Goal: Task Accomplishment & Management: Manage account settings

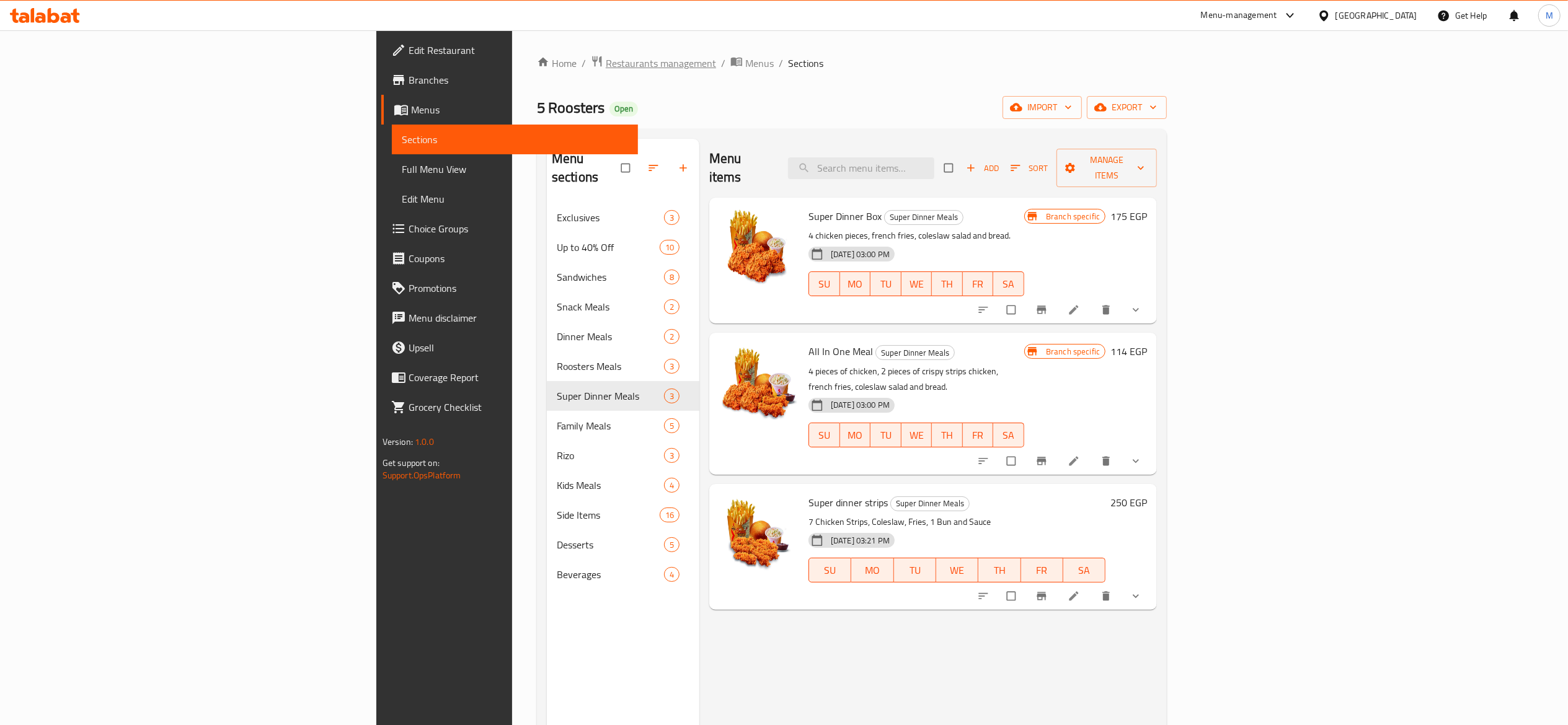
click at [606, 57] on span "Restaurants management" at bounding box center [661, 63] width 110 height 15
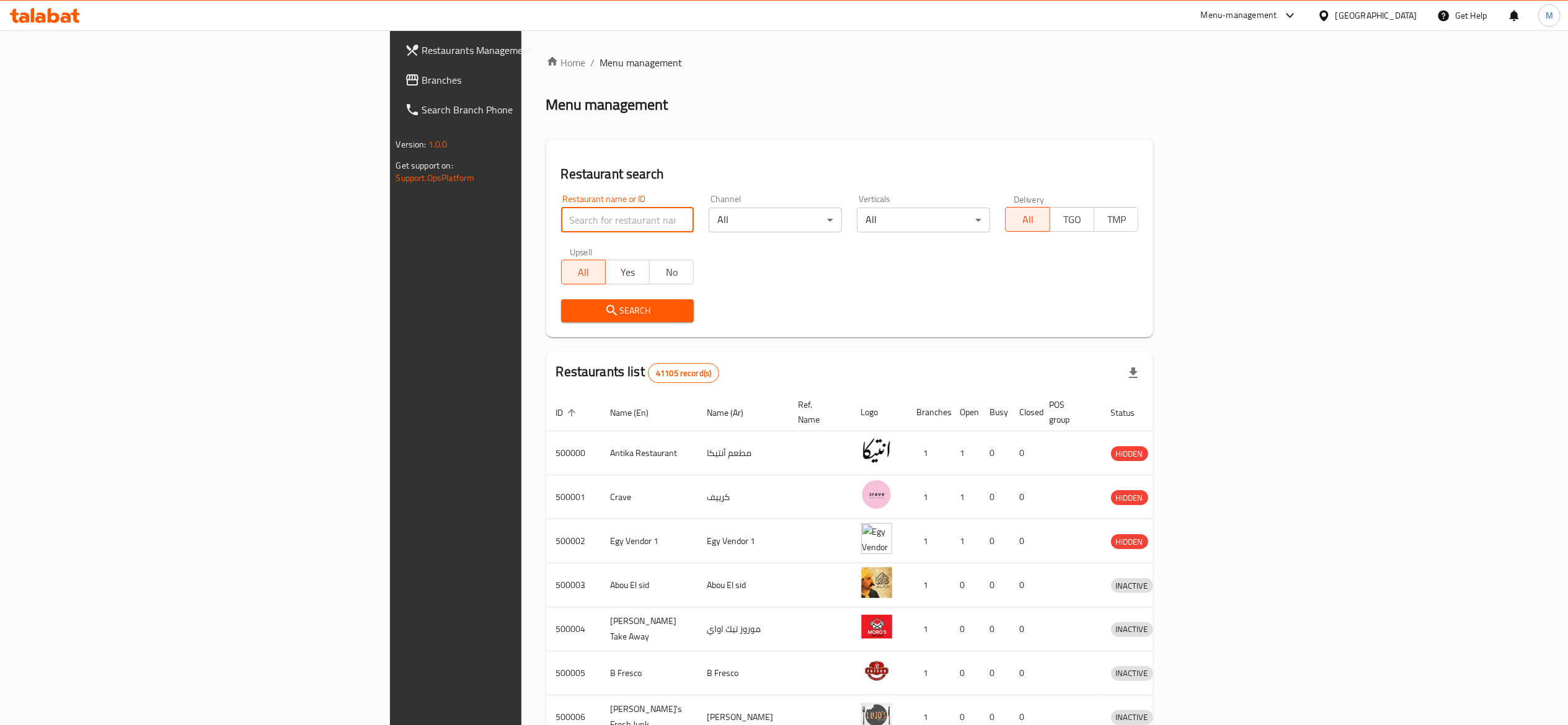
click at [561, 219] on input "search" at bounding box center [628, 220] width 133 height 25
type input "farog"
click button "Search" at bounding box center [628, 311] width 133 height 23
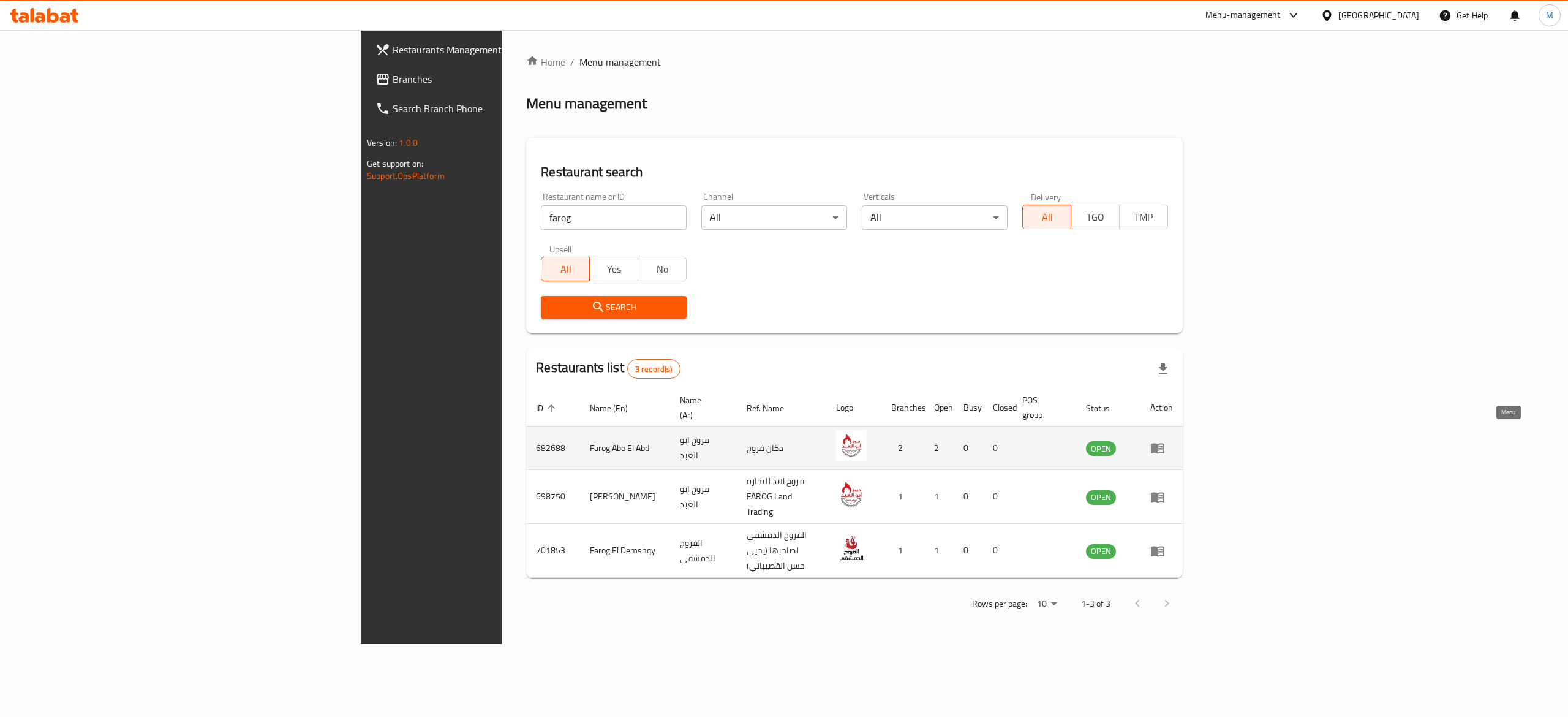
click at [1165, 441] on icon "enhanced table" at bounding box center [1158, 448] width 14 height 14
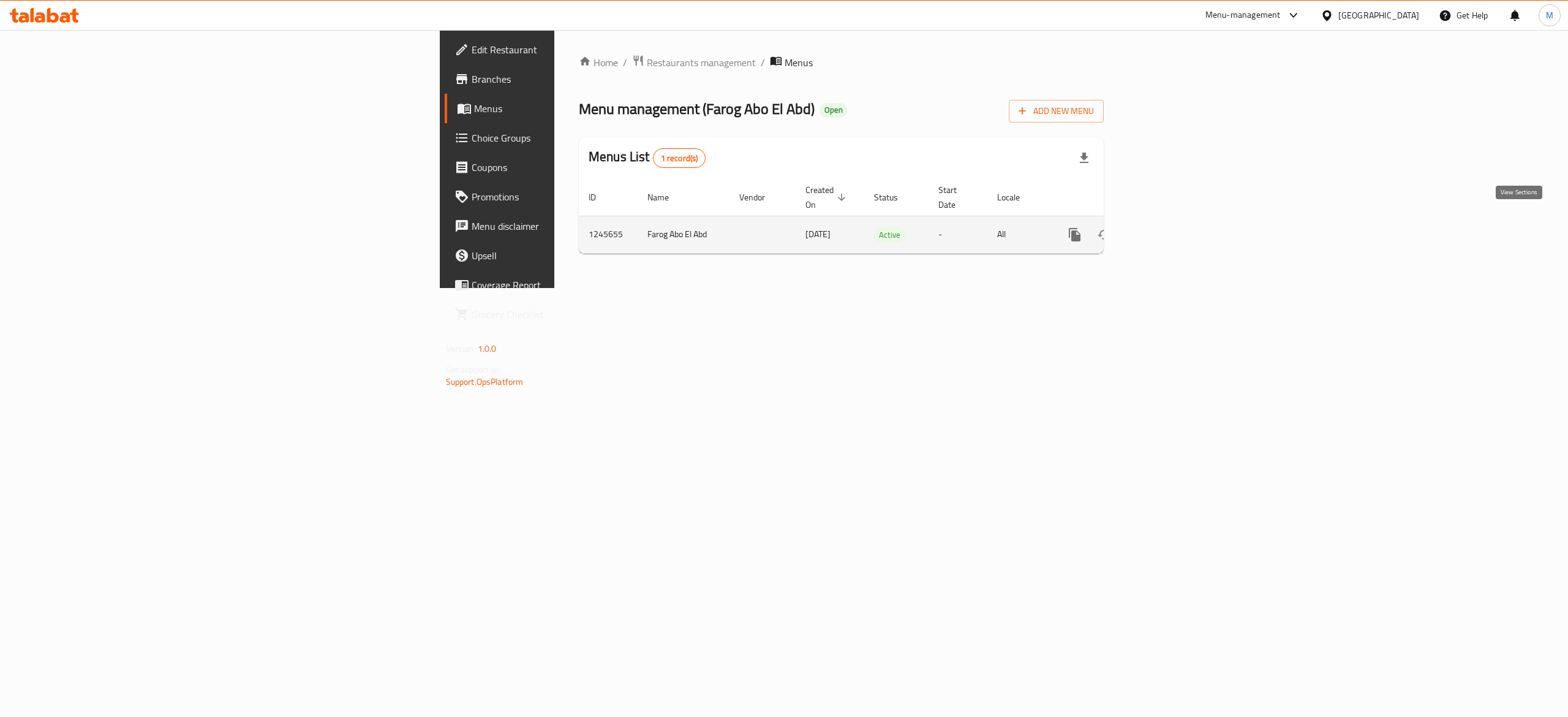
click at [1171, 227] on icon "enhanced table" at bounding box center [1164, 234] width 14 height 14
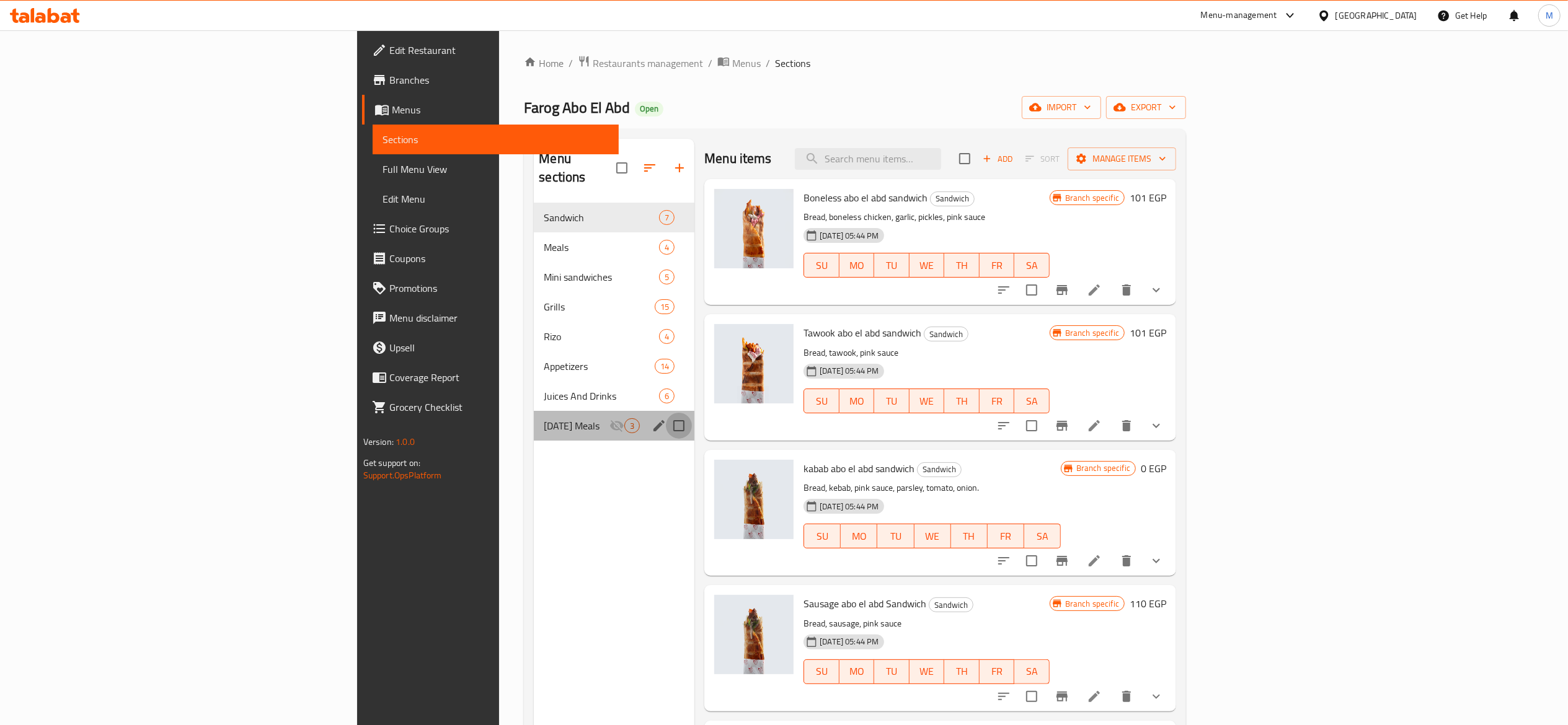
click at [666, 412] on input "Menu sections" at bounding box center [679, 425] width 26 height 26
checkbox input "true"
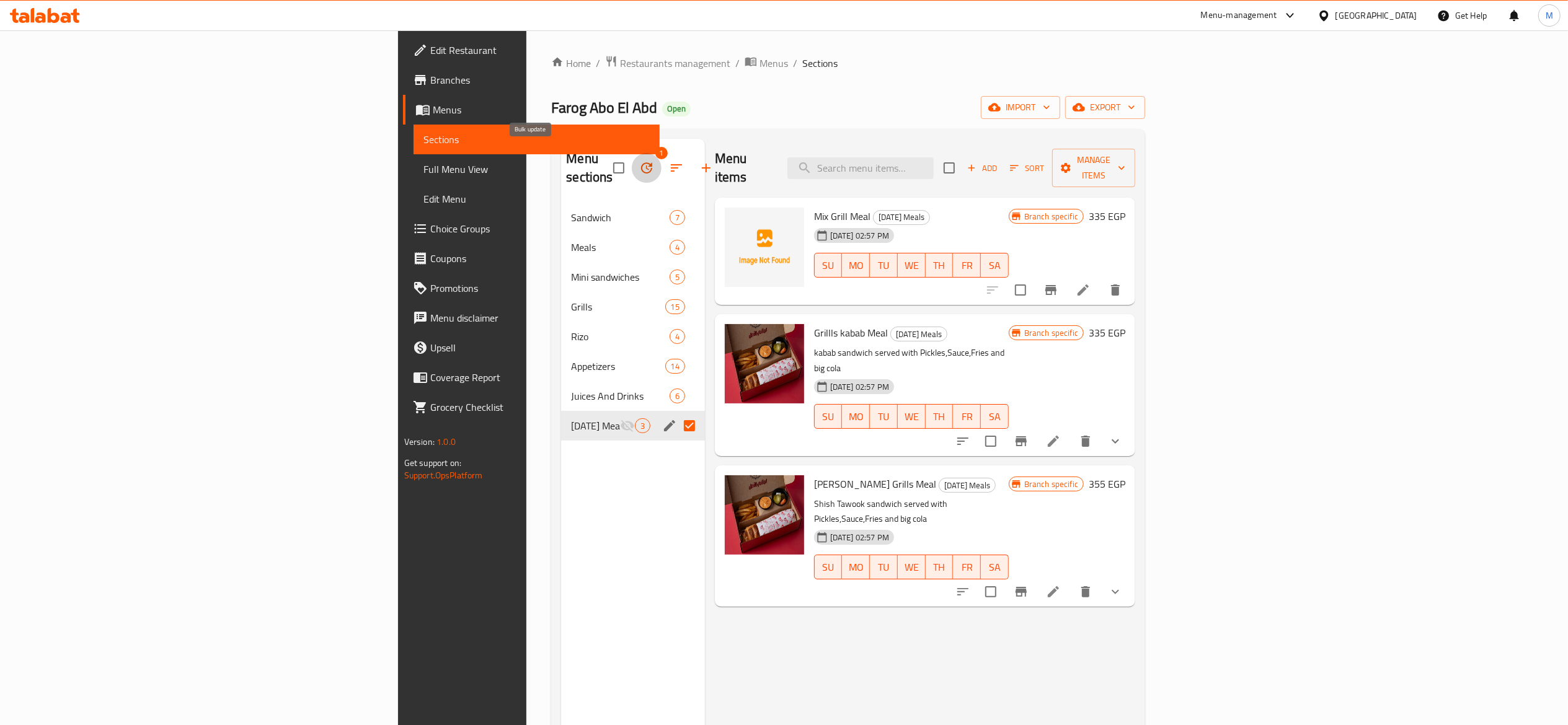
click at [639, 161] on icon "button" at bounding box center [646, 168] width 15 height 15
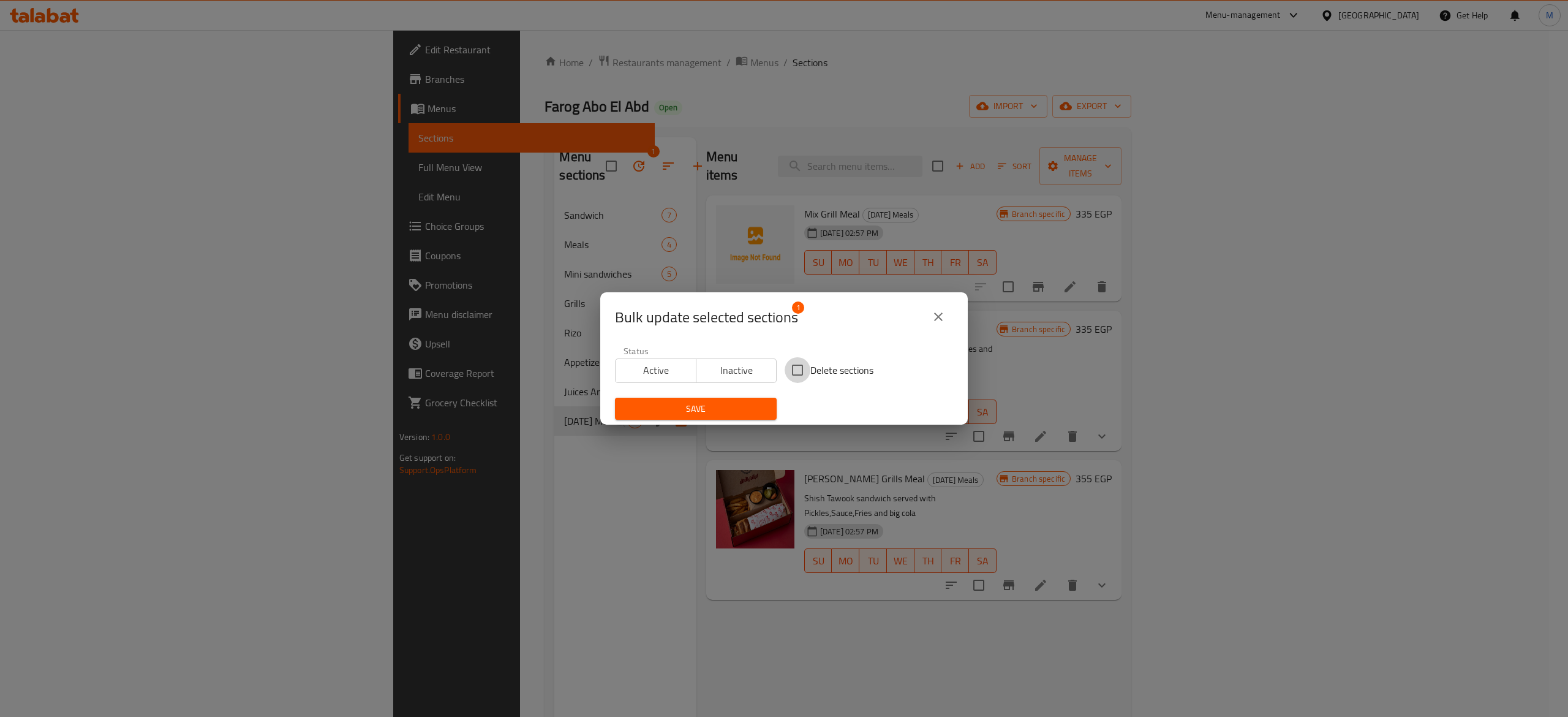
click at [790, 372] on input "Delete sections" at bounding box center [798, 370] width 26 height 26
checkbox input "true"
click at [718, 416] on span "Save" at bounding box center [696, 409] width 142 height 15
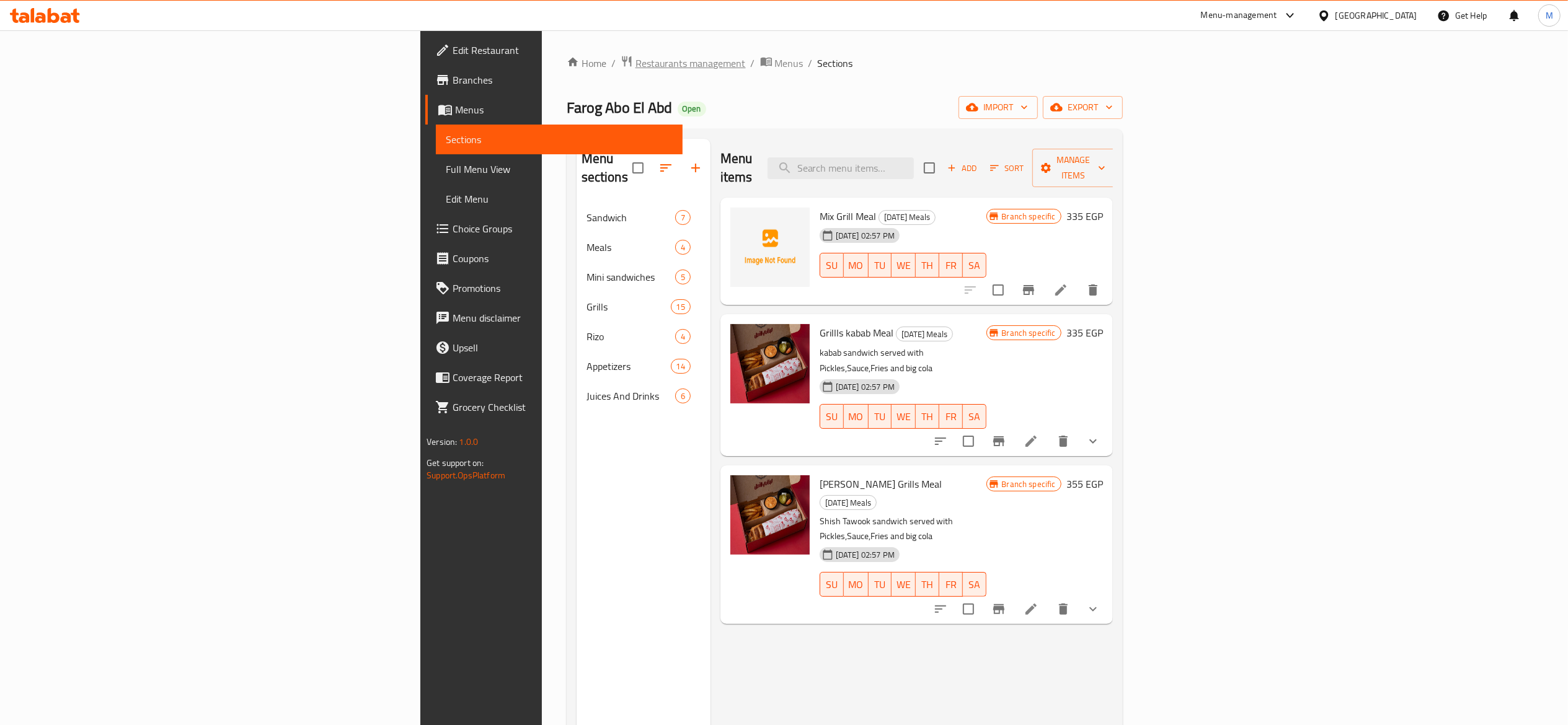
click at [635, 68] on span "Restaurants management" at bounding box center [690, 63] width 110 height 15
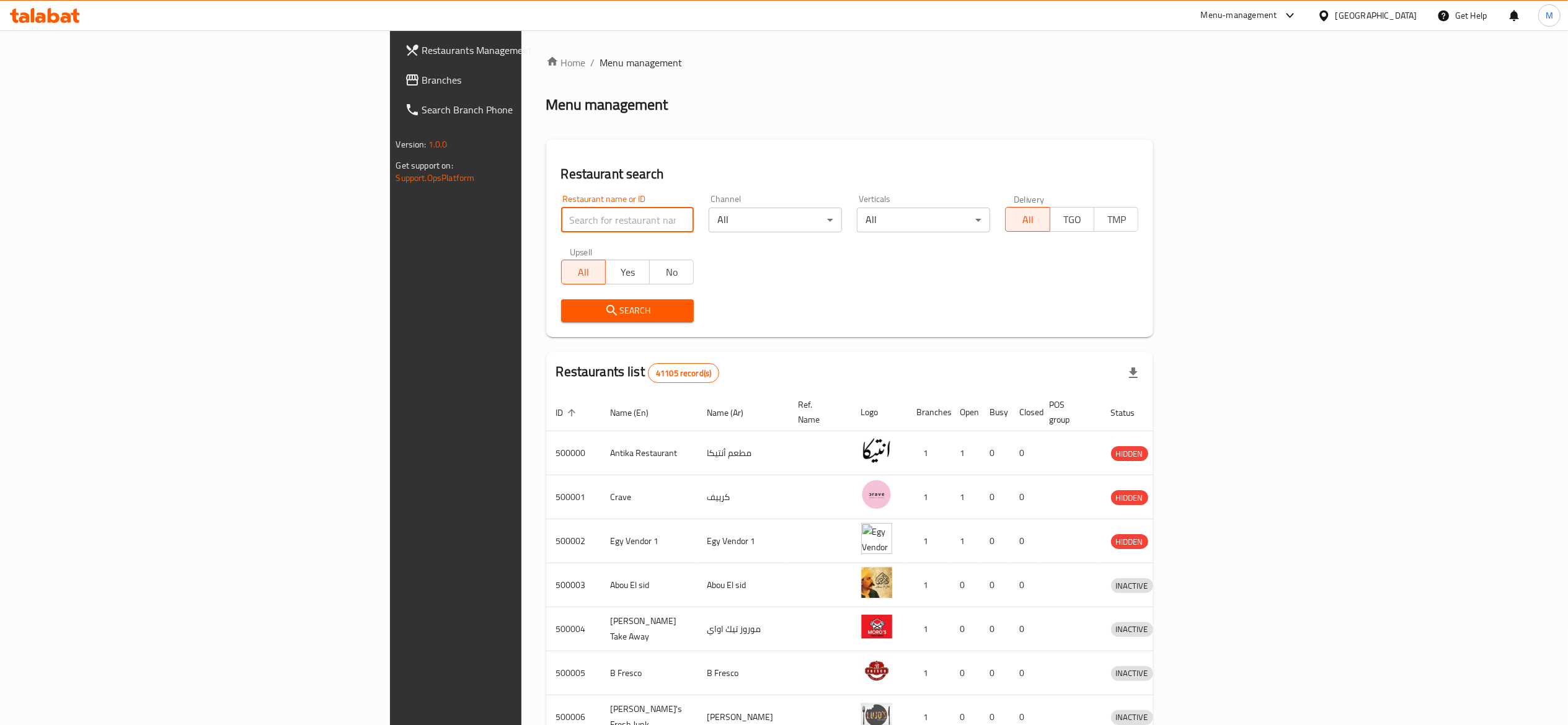
click at [561, 225] on input "search" at bounding box center [628, 220] width 133 height 25
type input "5 roosters"
click button "Search" at bounding box center [628, 311] width 133 height 23
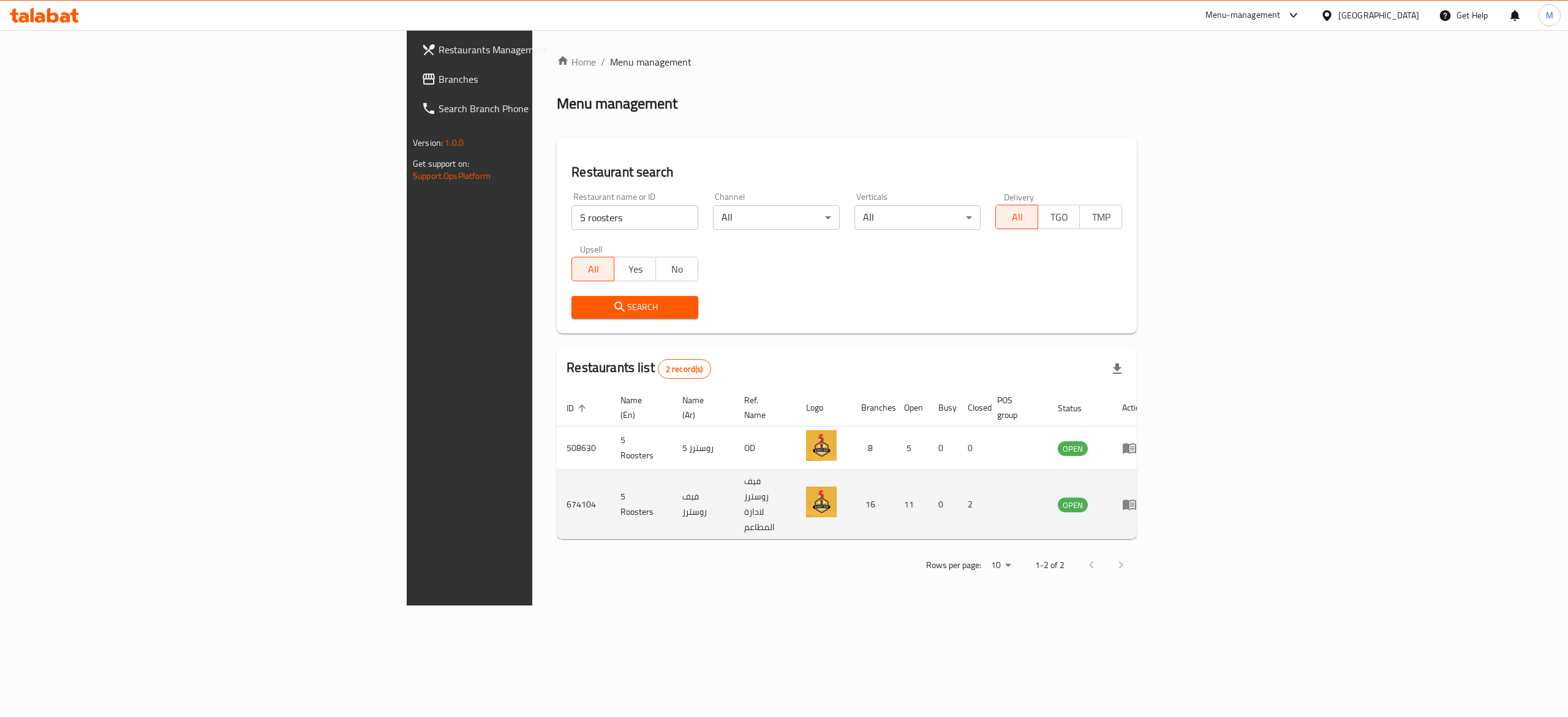
click at [1155, 489] on td "enhanced table" at bounding box center [1133, 505] width 43 height 69
click at [1137, 497] on icon "enhanced table" at bounding box center [1130, 504] width 14 height 14
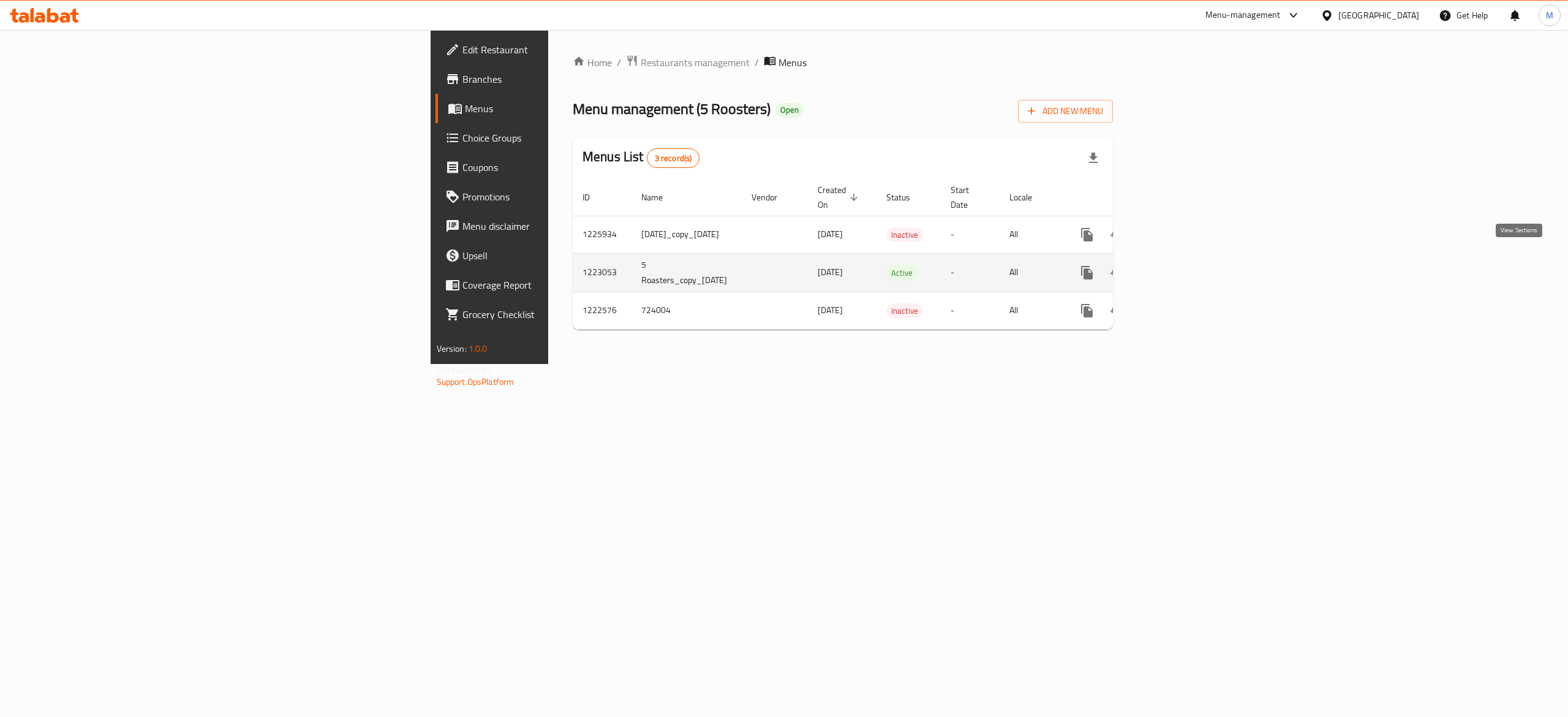
click at [1183, 266] on icon "enhanced table" at bounding box center [1176, 273] width 14 height 14
